Goal: Transaction & Acquisition: Register for event/course

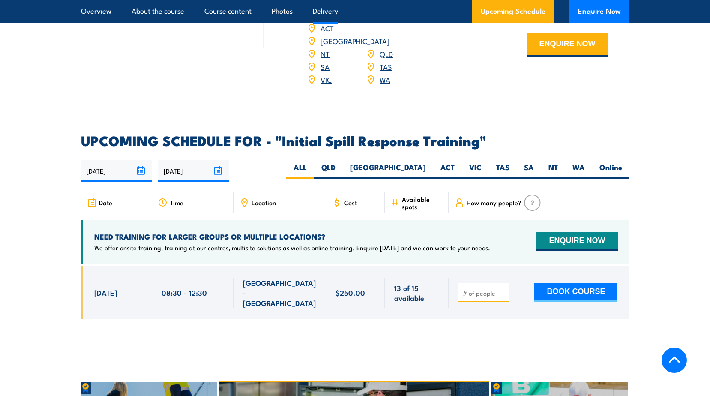
scroll to position [943, 0]
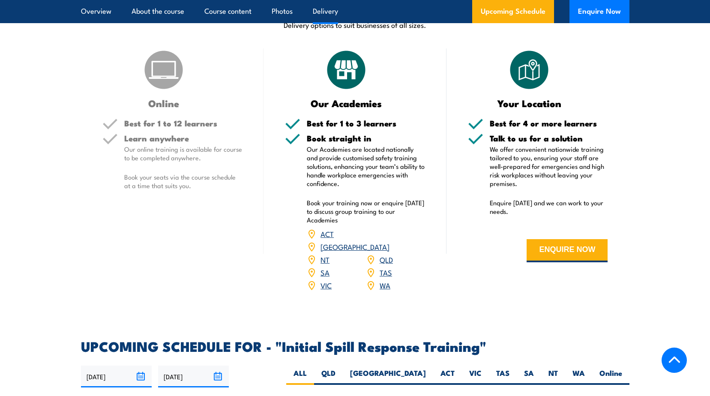
click at [385, 280] on link "WA" at bounding box center [385, 285] width 11 height 10
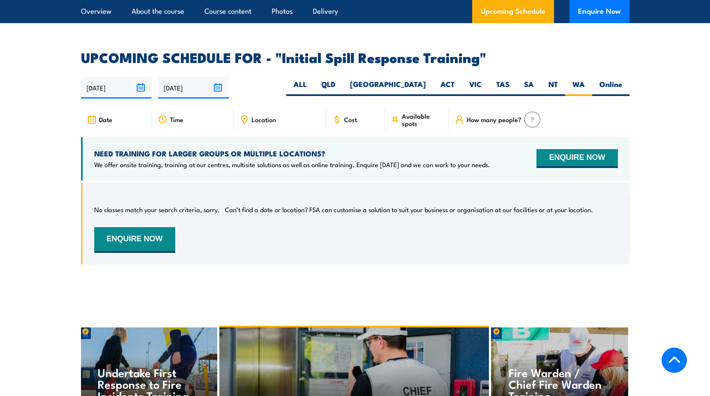
scroll to position [1227, 0]
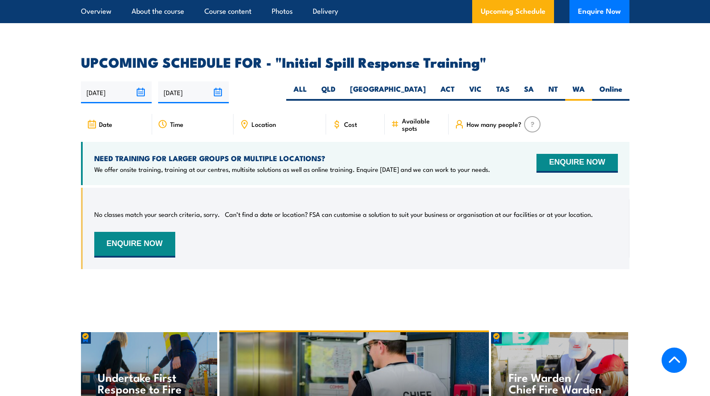
click at [137, 81] on input "12/08/2025" at bounding box center [116, 92] width 71 height 22
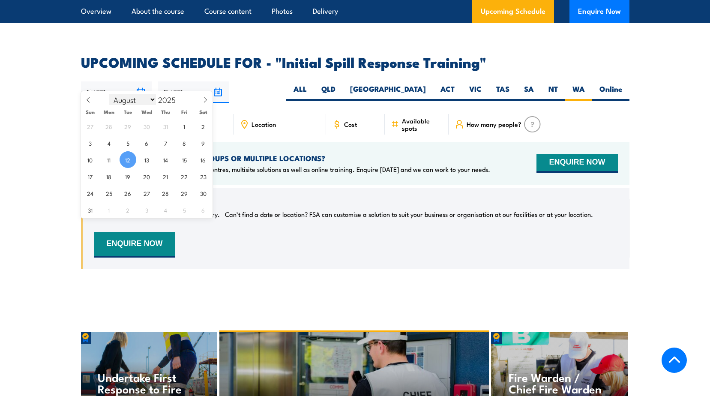
click at [153, 101] on select "January February March April May June July August September October November De…" at bounding box center [132, 99] width 47 height 11
select select "9"
click at [110, 94] on select "January February March April May June July August September October November De…" at bounding box center [132, 99] width 47 height 11
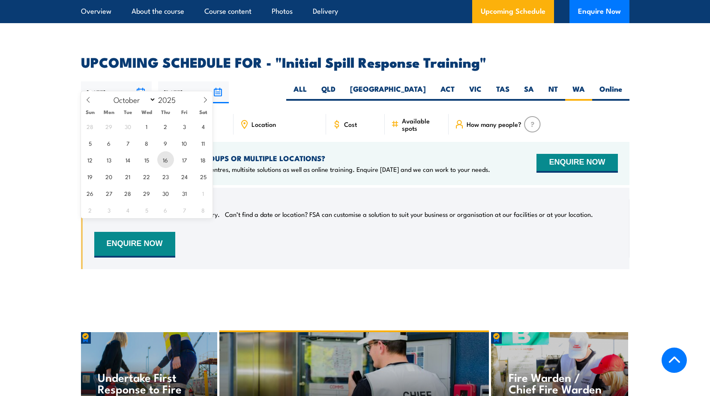
click at [165, 161] on span "16" at bounding box center [165, 159] width 17 height 17
type input "[DATE]"
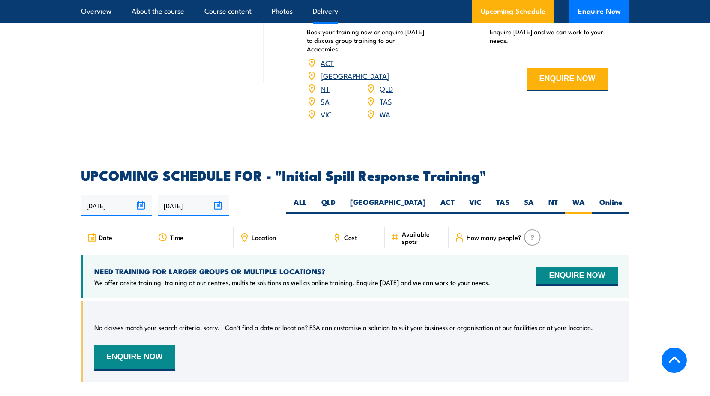
scroll to position [970, 0]
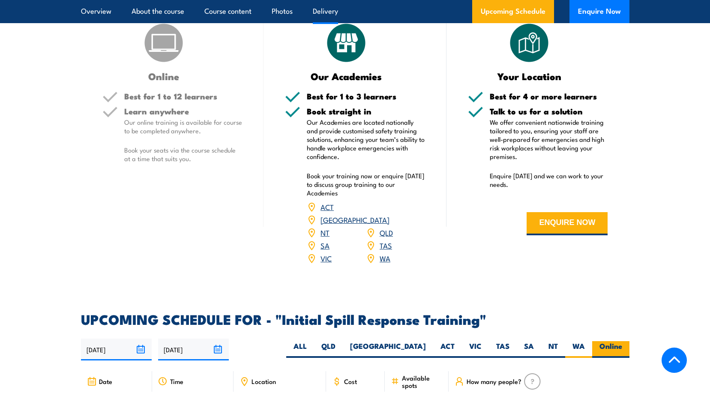
click at [611, 341] on label "Online" at bounding box center [610, 349] width 37 height 17
click at [622, 341] on input "Online" at bounding box center [625, 344] width 6 height 6
radio input "true"
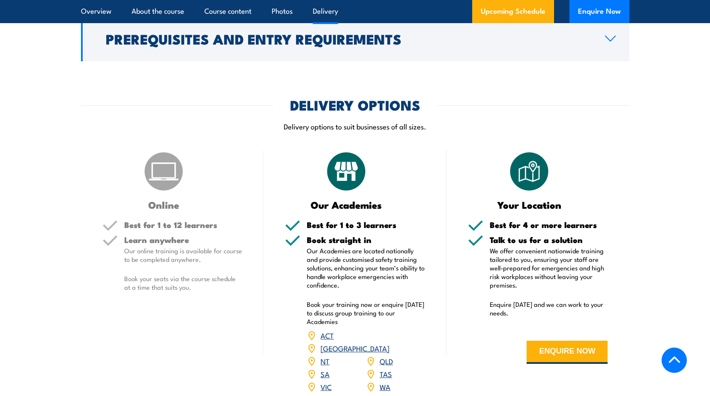
scroll to position [970, 0]
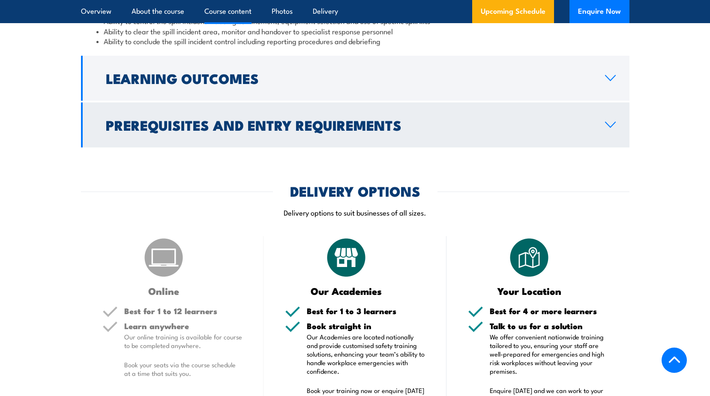
scroll to position [713, 0]
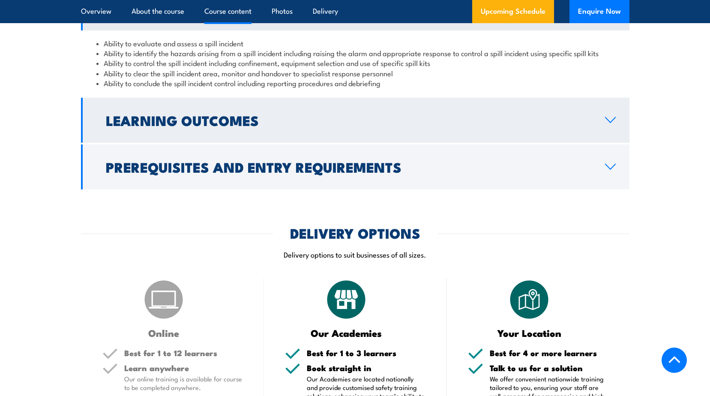
click at [585, 110] on link "Learning Outcomes" at bounding box center [355, 120] width 548 height 45
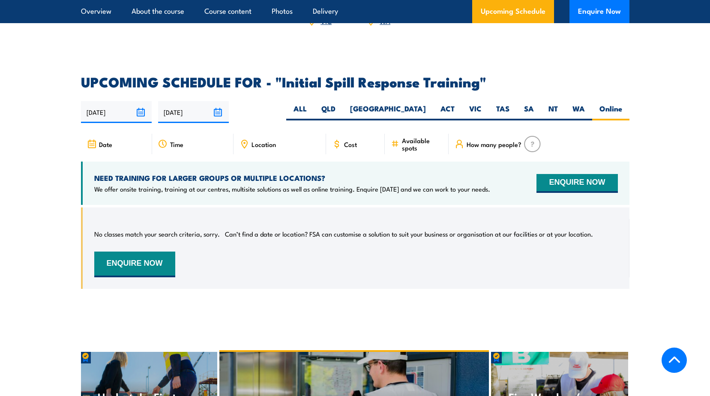
scroll to position [1196, 0]
